Goal: Transaction & Acquisition: Purchase product/service

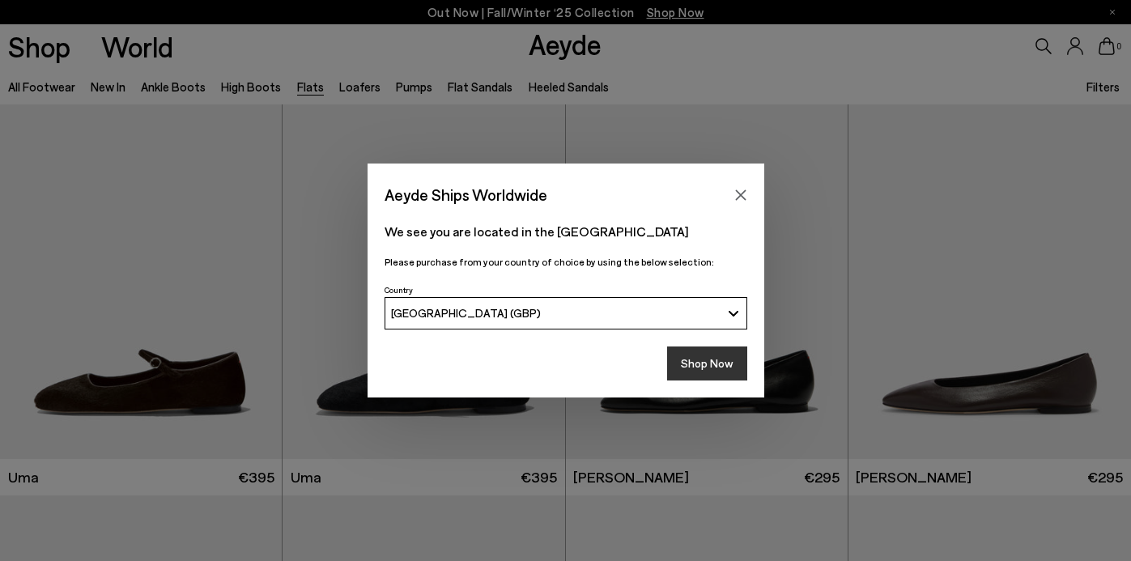
click at [722, 352] on button "Shop Now" at bounding box center [707, 364] width 80 height 34
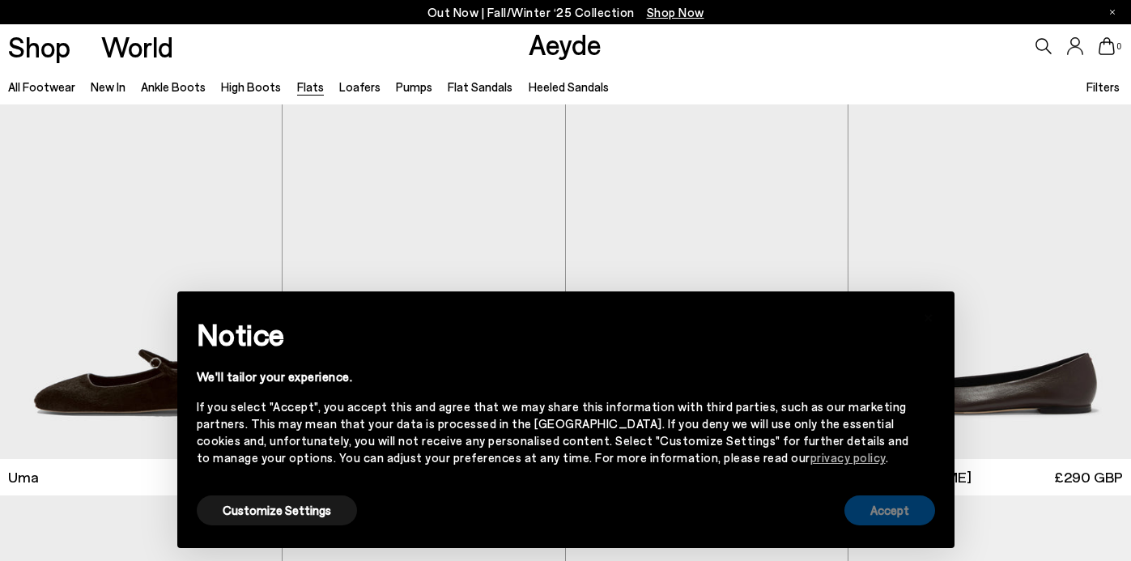
click at [888, 509] on button "Accept" at bounding box center [890, 511] width 91 height 30
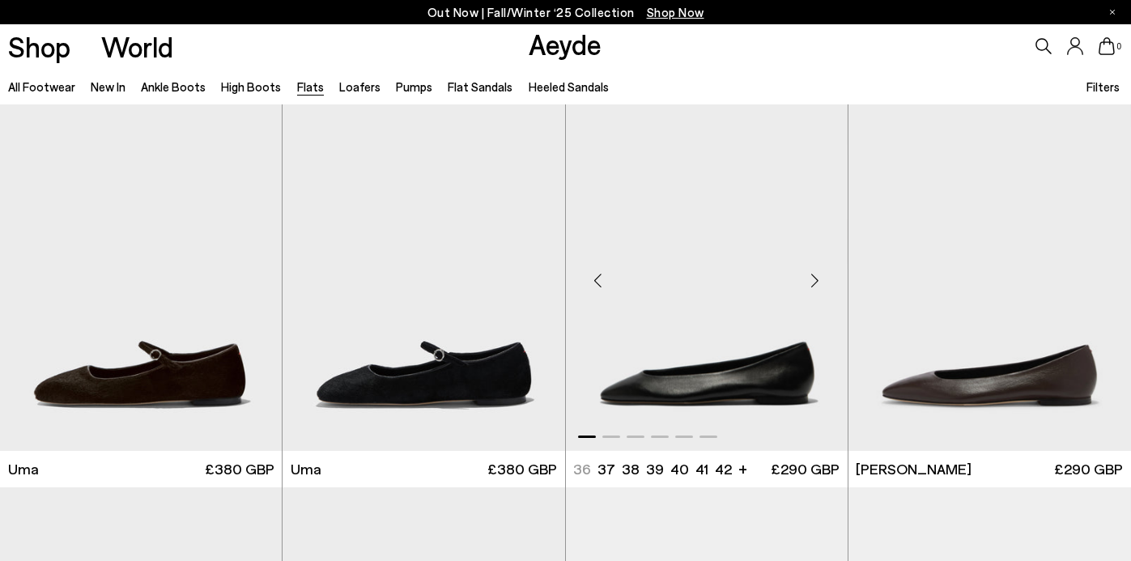
scroll to position [10, 0]
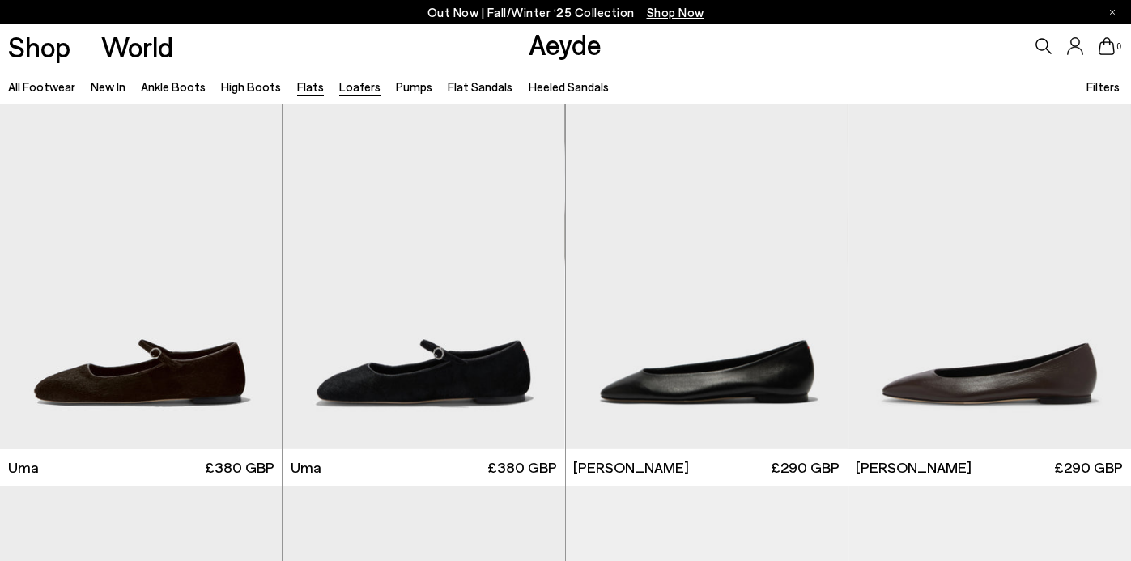
click at [356, 87] on link "Loafers" at bounding box center [359, 86] width 41 height 15
